Goal: Use online tool/utility: Utilize a website feature to perform a specific function

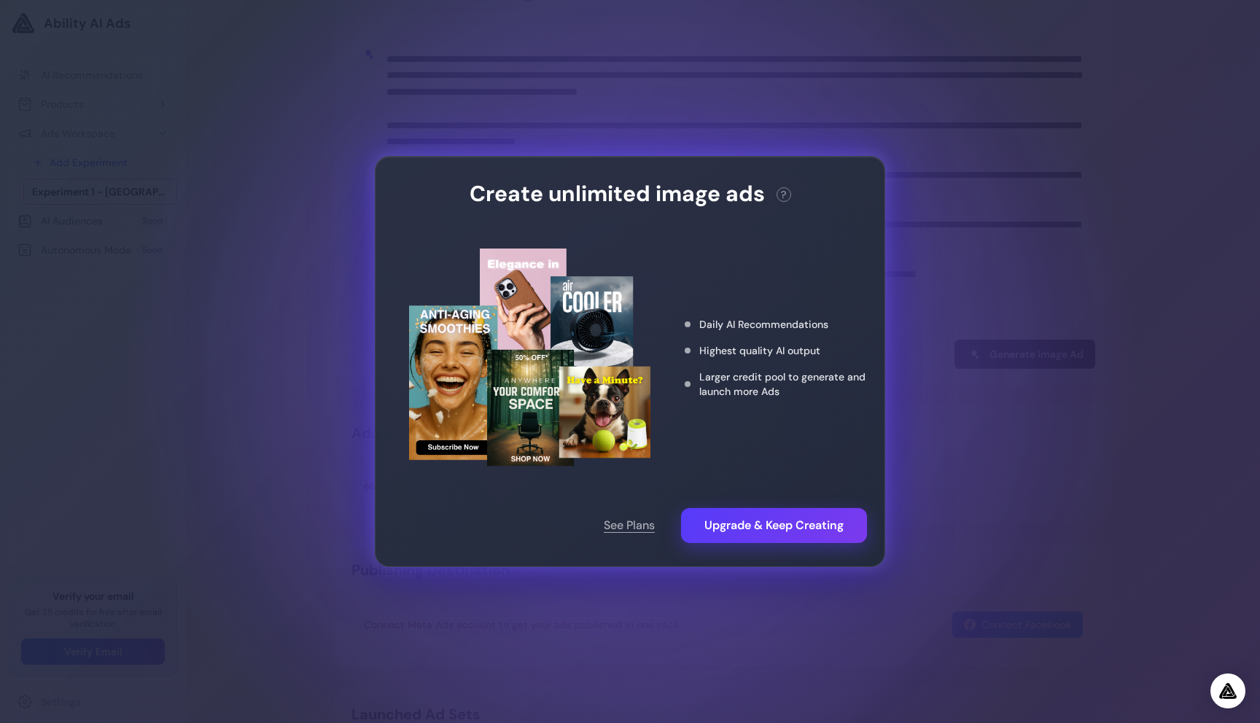
click at [436, 488] on div "Create unlimited image ads ? This action needs 2 credits. You have 0 remaining.…" at bounding box center [630, 361] width 1260 height 723
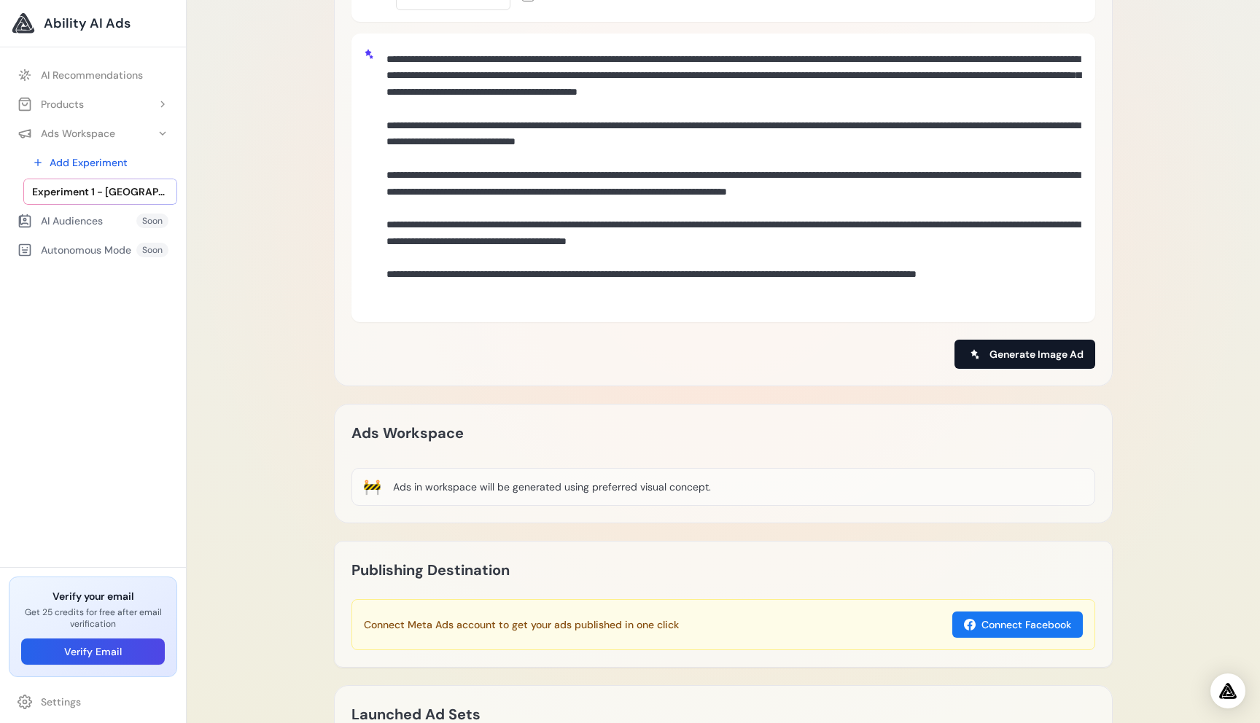
click at [436, 351] on span "Generate Image Ad" at bounding box center [1036, 354] width 94 height 15
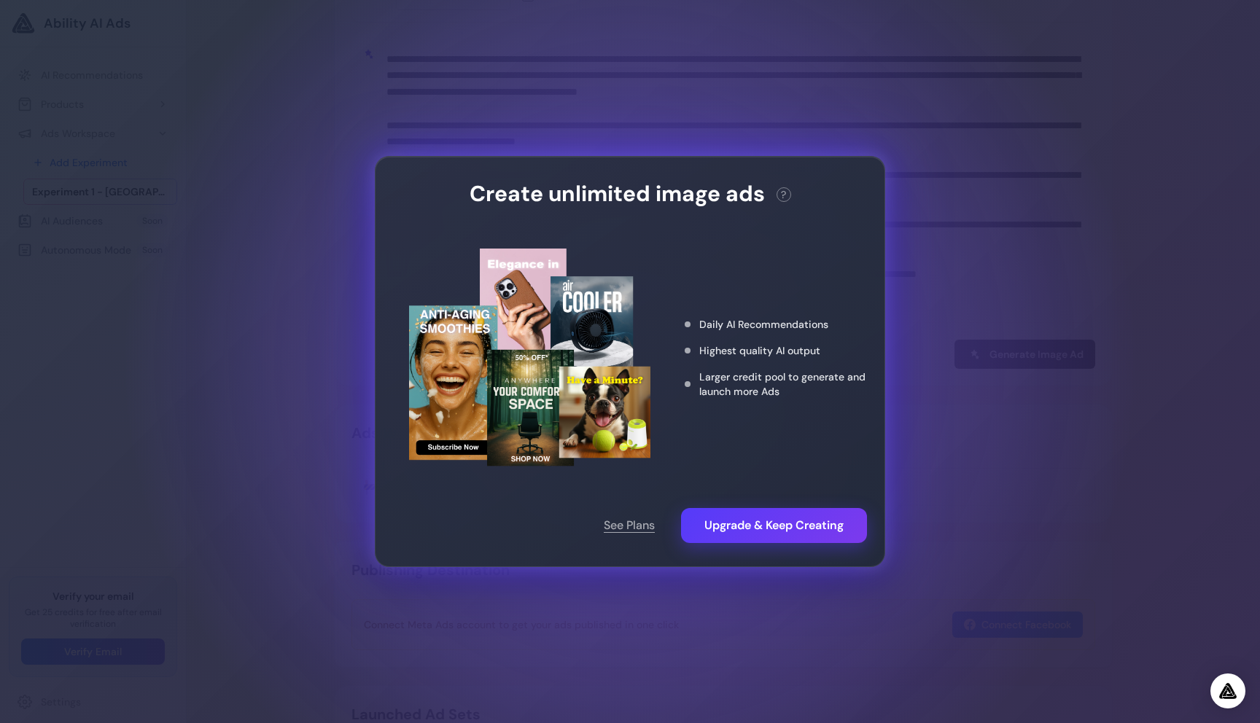
click at [436, 405] on div "Create unlimited image ads ? This action needs 2 credits. You have 0 remaining.…" at bounding box center [630, 361] width 1260 height 723
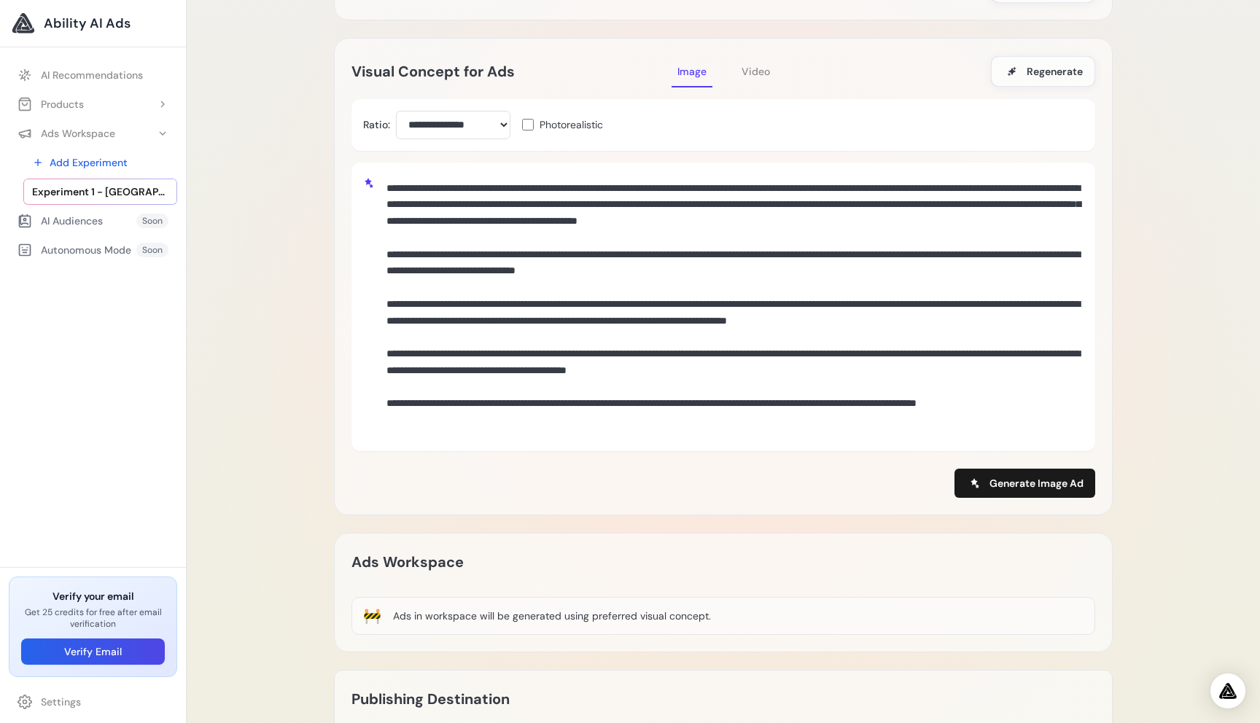
scroll to position [364, 0]
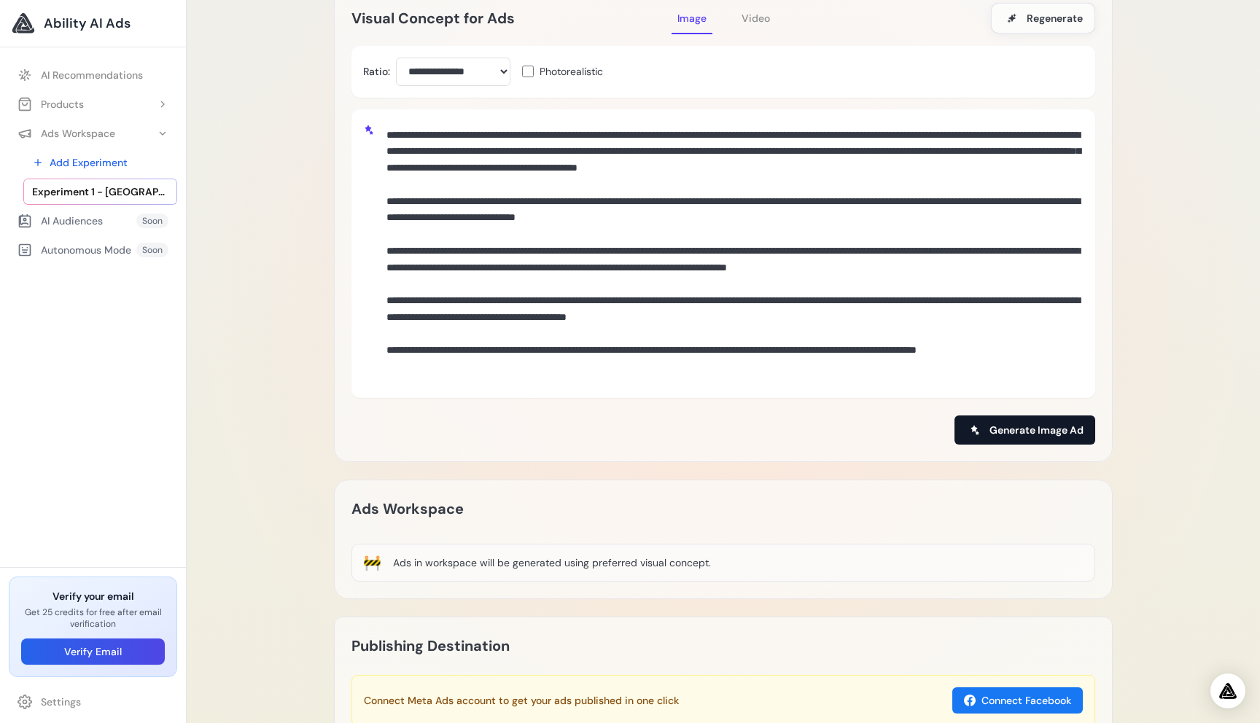
click at [436, 426] on span "Generate Image Ad" at bounding box center [1036, 430] width 94 height 15
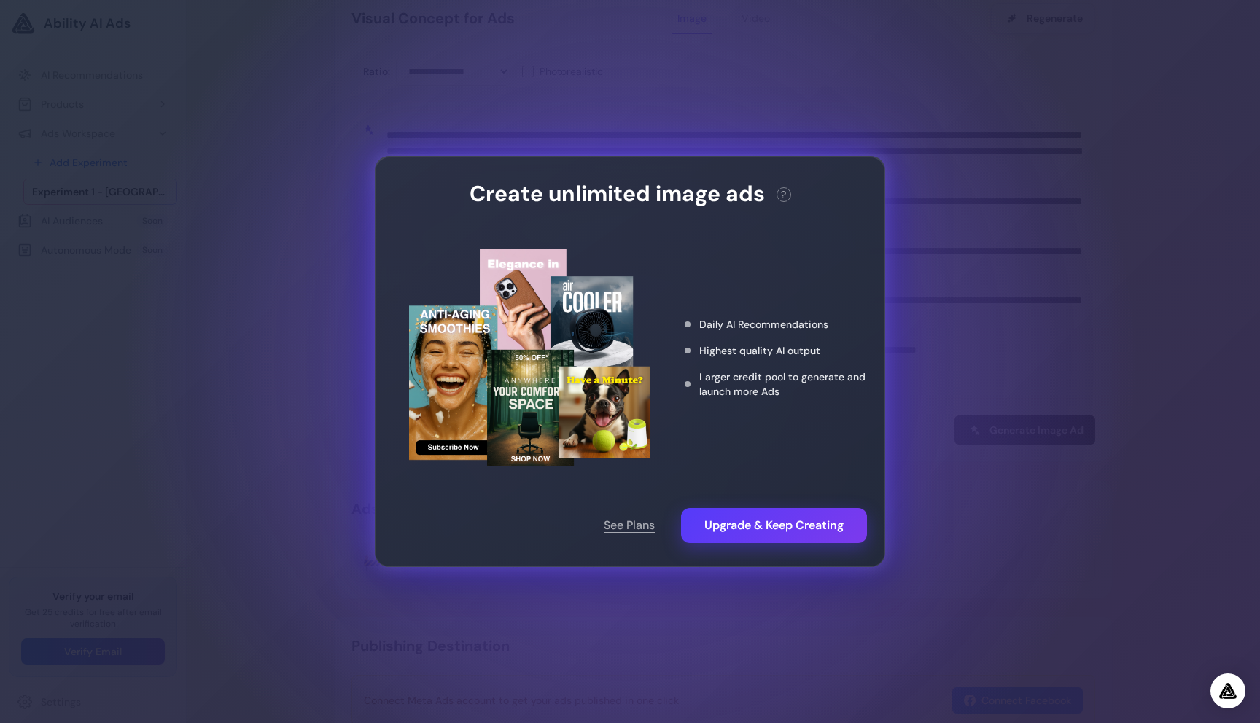
click at [436, 326] on div "Create unlimited image ads ? This action needs 2 credits. You have 0 remaining.…" at bounding box center [630, 361] width 1260 height 723
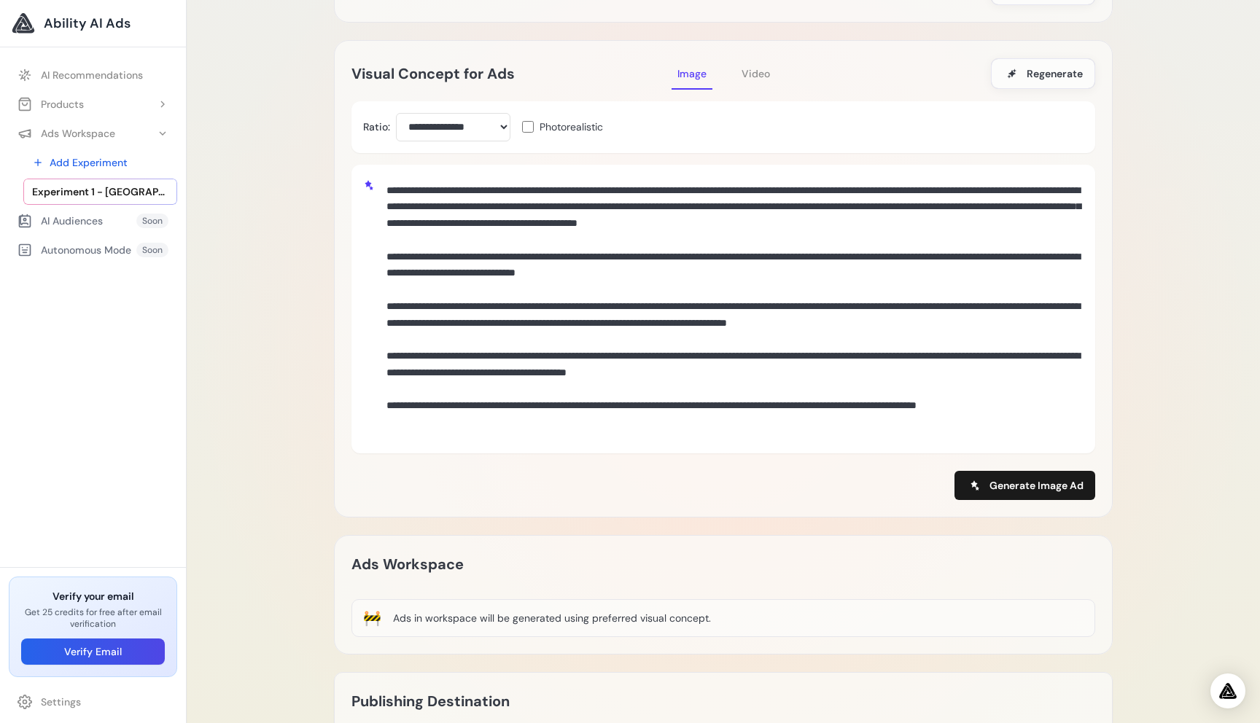
scroll to position [333, 0]
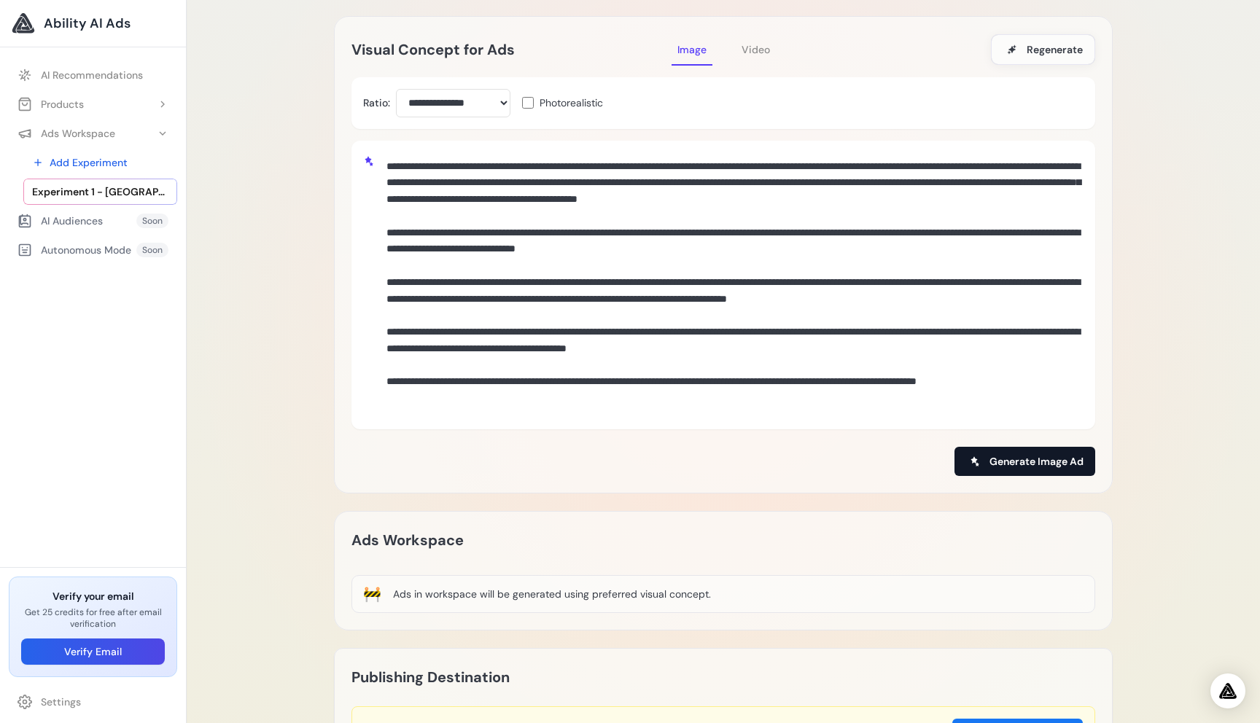
click at [436, 462] on span "Generate Image Ad" at bounding box center [1036, 461] width 94 height 15
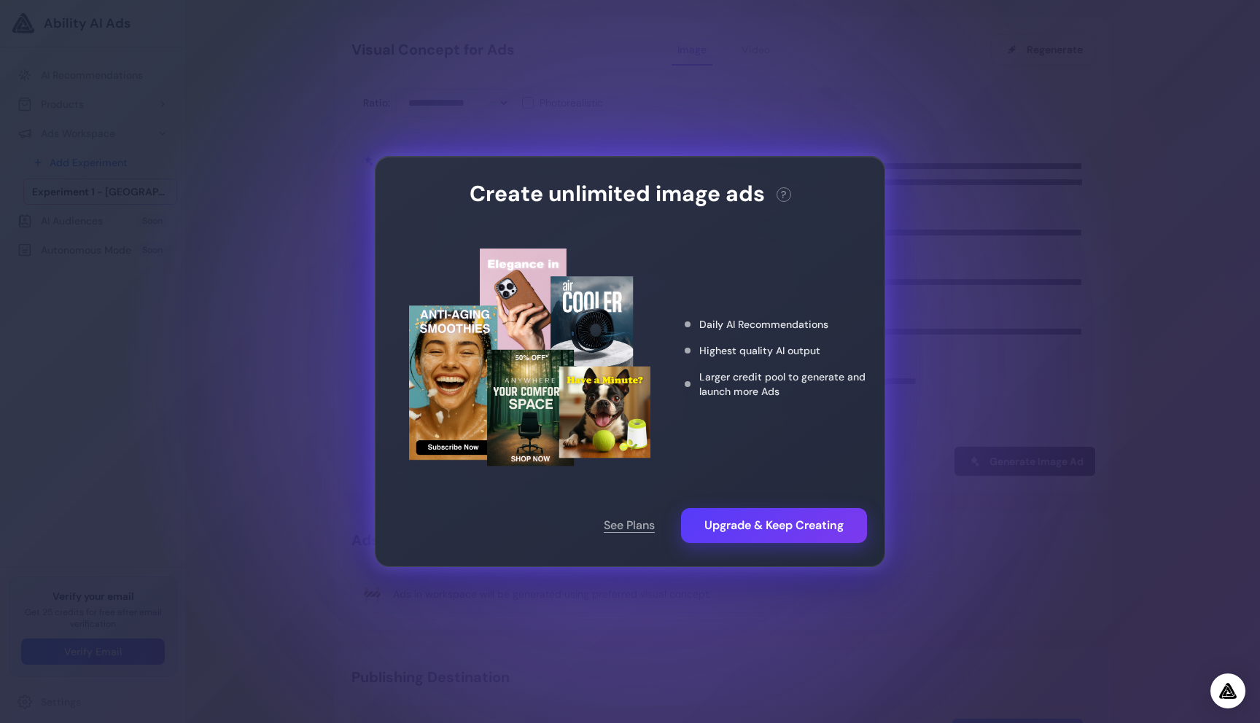
click at [436, 363] on div "Create unlimited image ads ? This action needs 2 credits. You have 0 remaining.…" at bounding box center [630, 361] width 1260 height 723
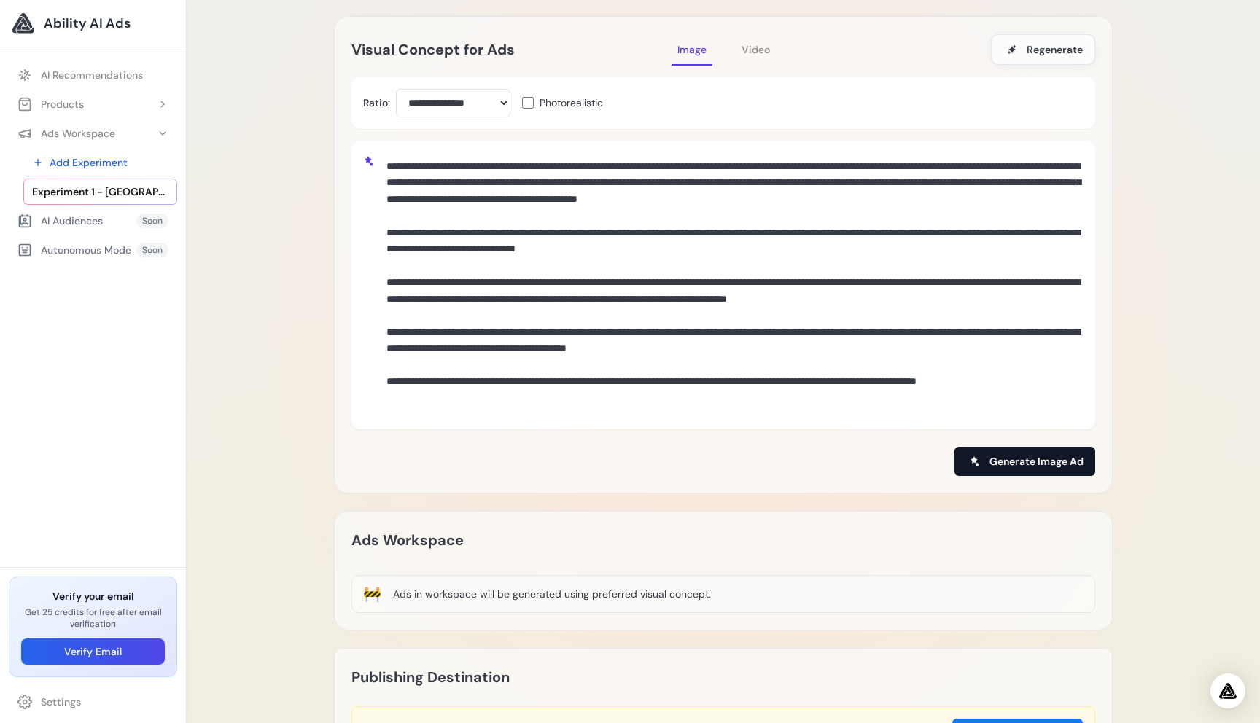
click at [436, 449] on button "Generate Image Ad" at bounding box center [1024, 461] width 141 height 29
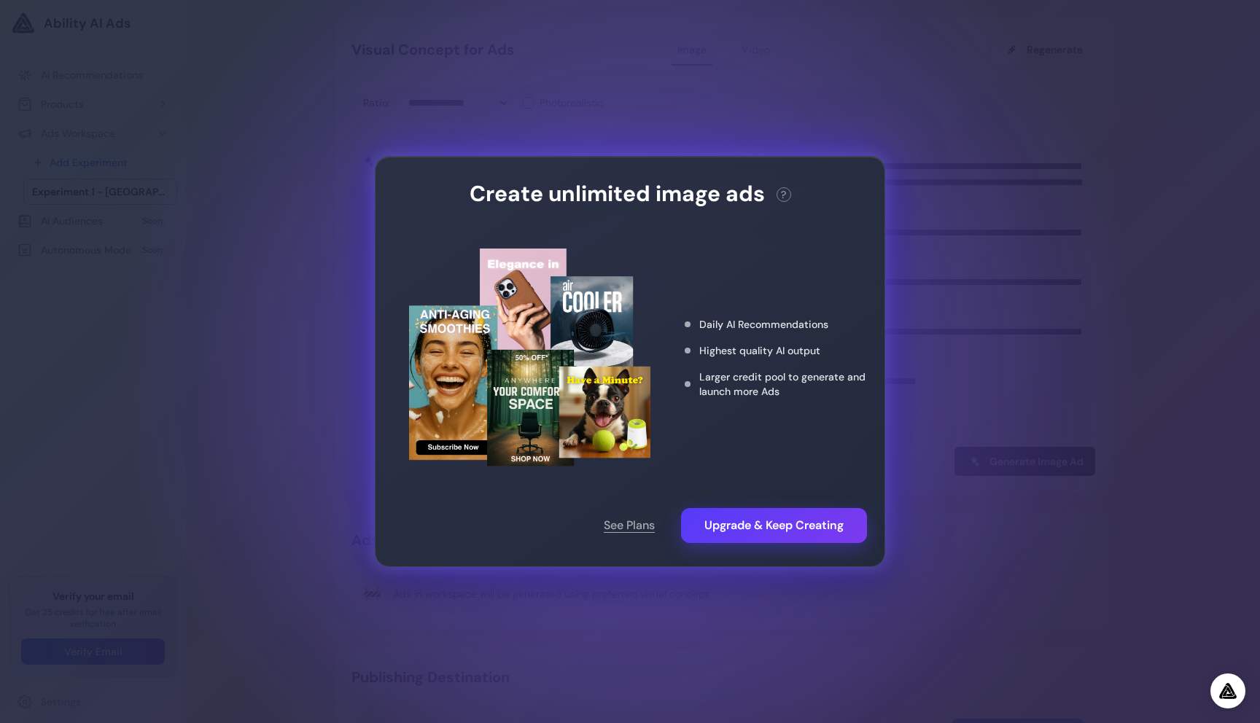
click at [436, 352] on div "Create unlimited image ads ? This action needs 2 credits. You have 0 remaining.…" at bounding box center [630, 361] width 1260 height 723
